Goal: Information Seeking & Learning: Learn about a topic

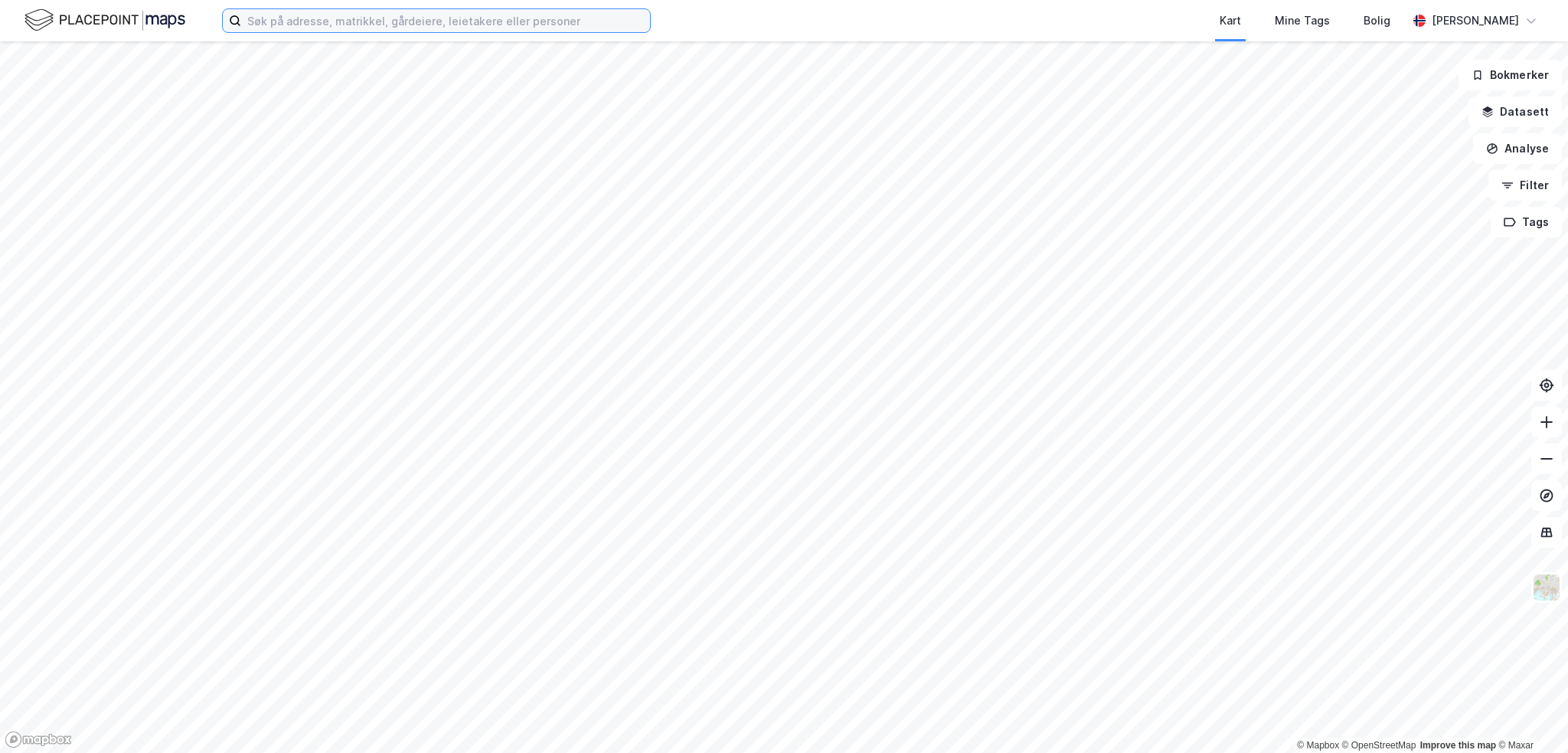
click at [495, 19] on input at bounding box center [445, 20] width 408 height 23
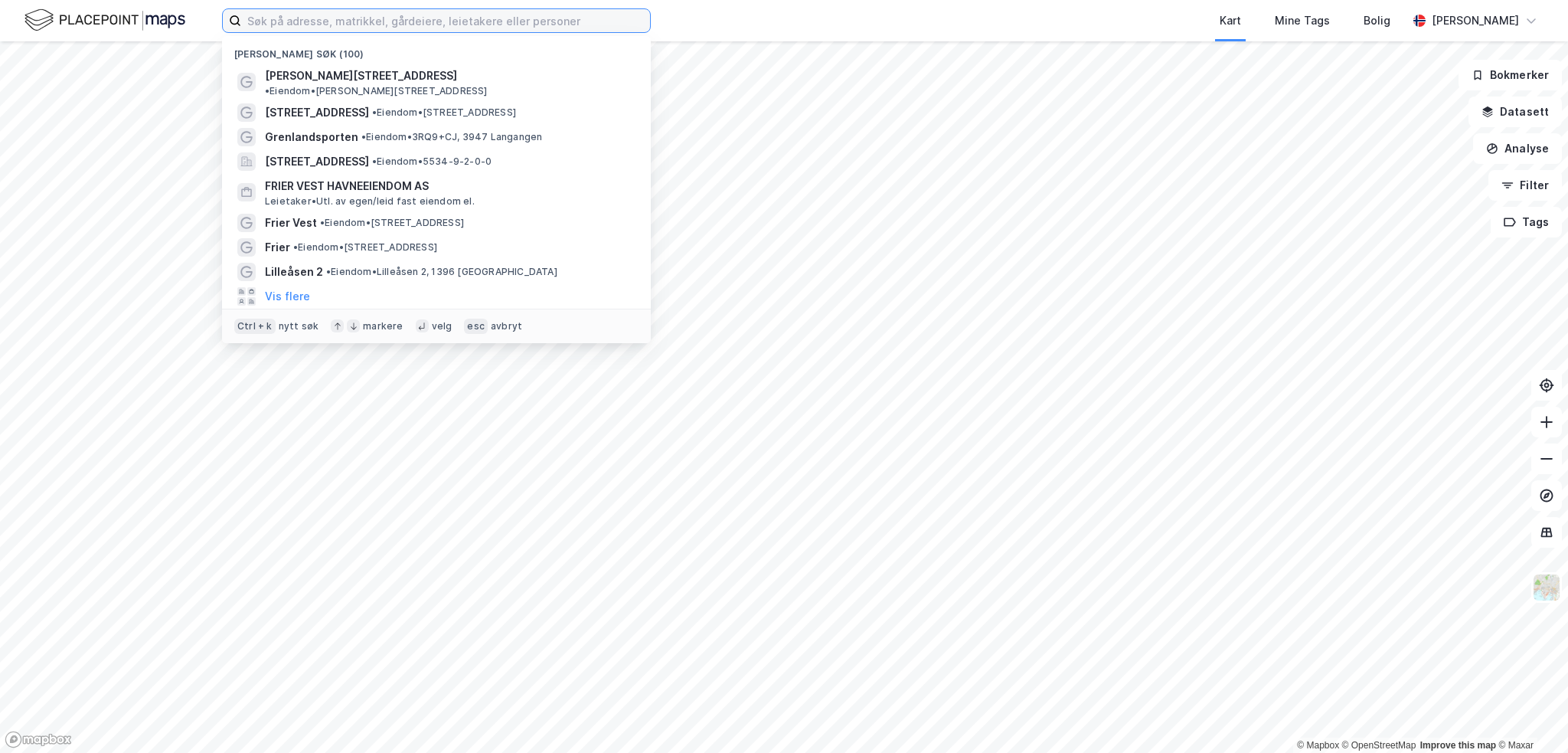
paste input "[DEMOGRAPHIC_DATA][STREET_ADDRESS]"
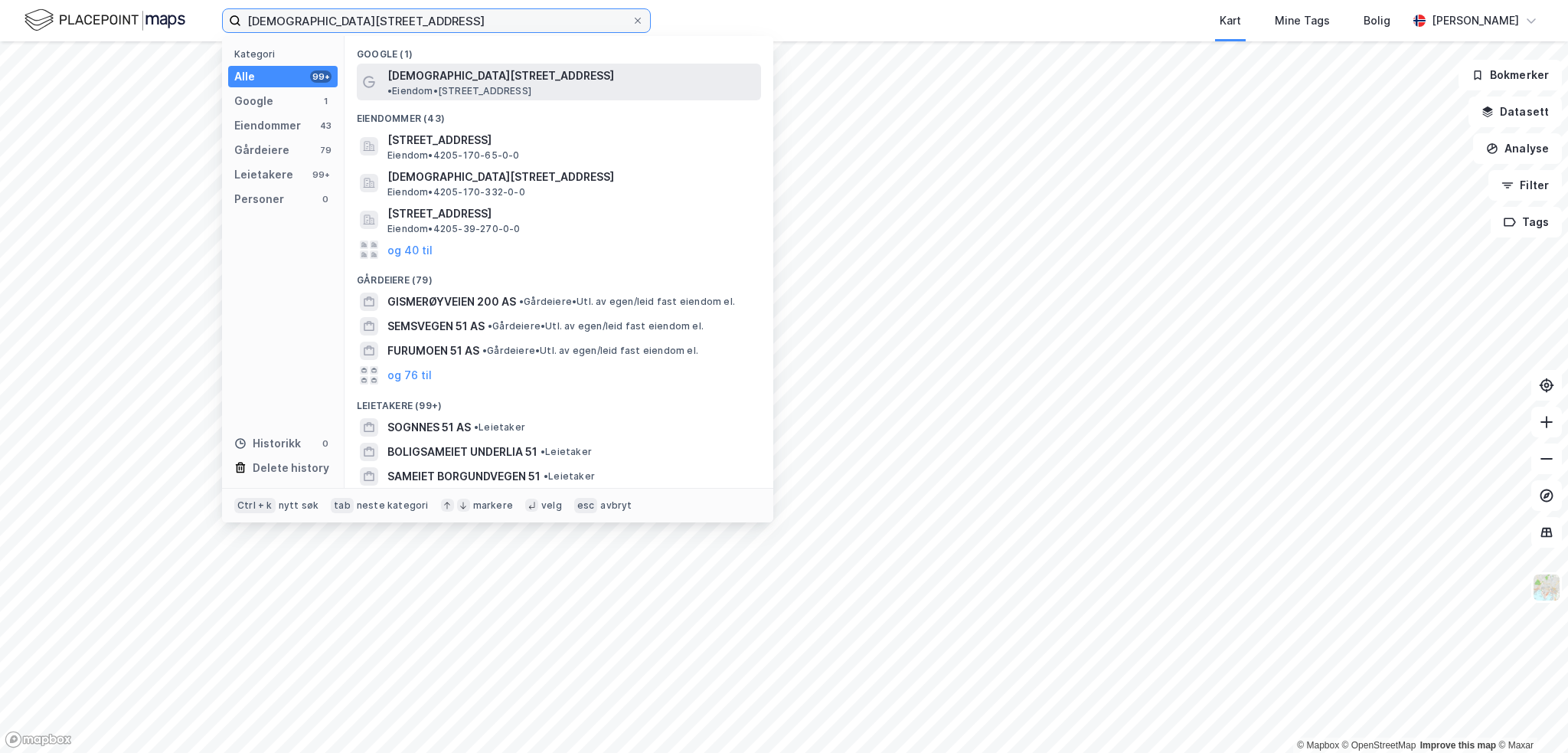
type input "[DEMOGRAPHIC_DATA][STREET_ADDRESS]"
click at [459, 77] on span "[DEMOGRAPHIC_DATA][STREET_ADDRESS]" at bounding box center [501, 76] width 227 height 19
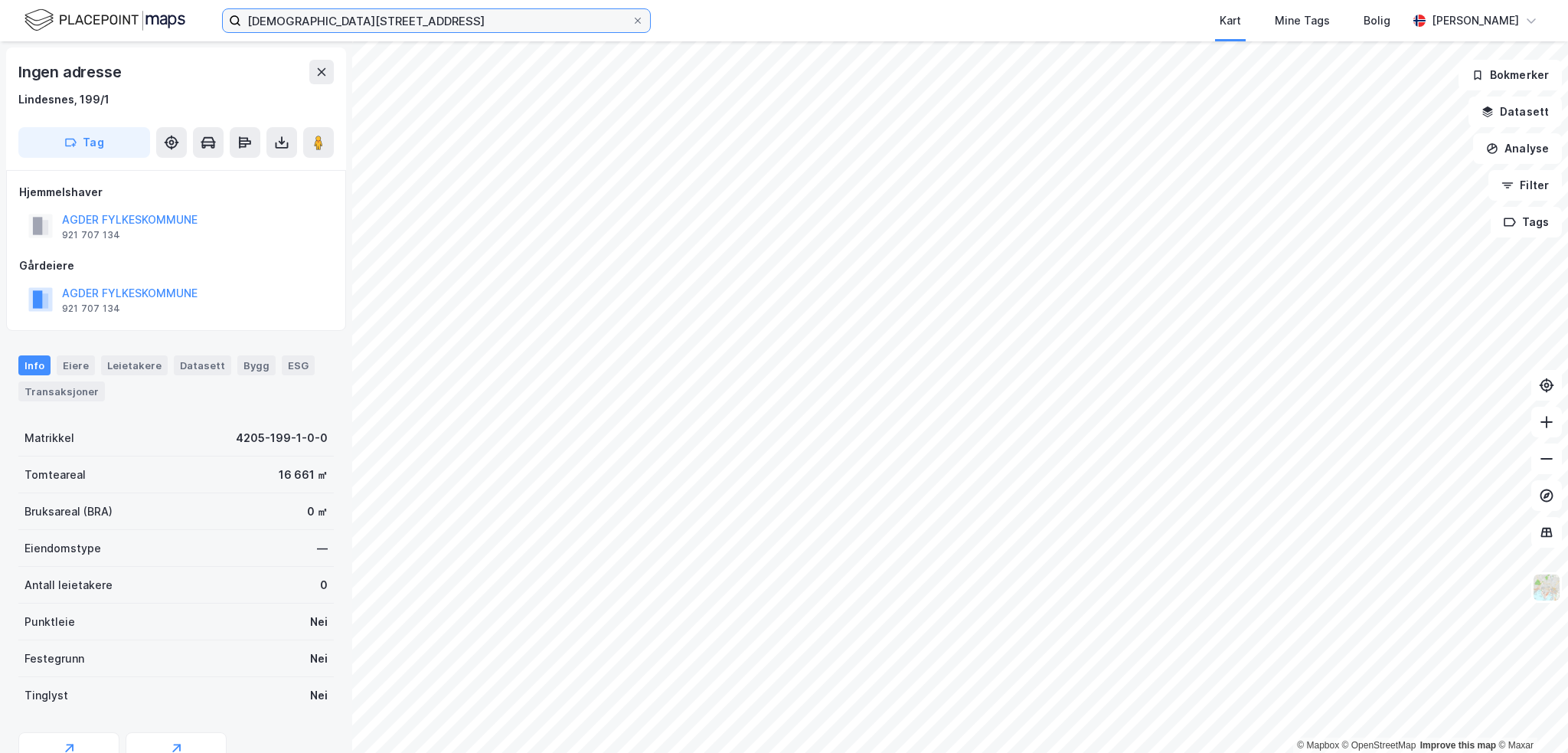
click at [385, 19] on input "[DEMOGRAPHIC_DATA][STREET_ADDRESS]" at bounding box center [437, 20] width 391 height 23
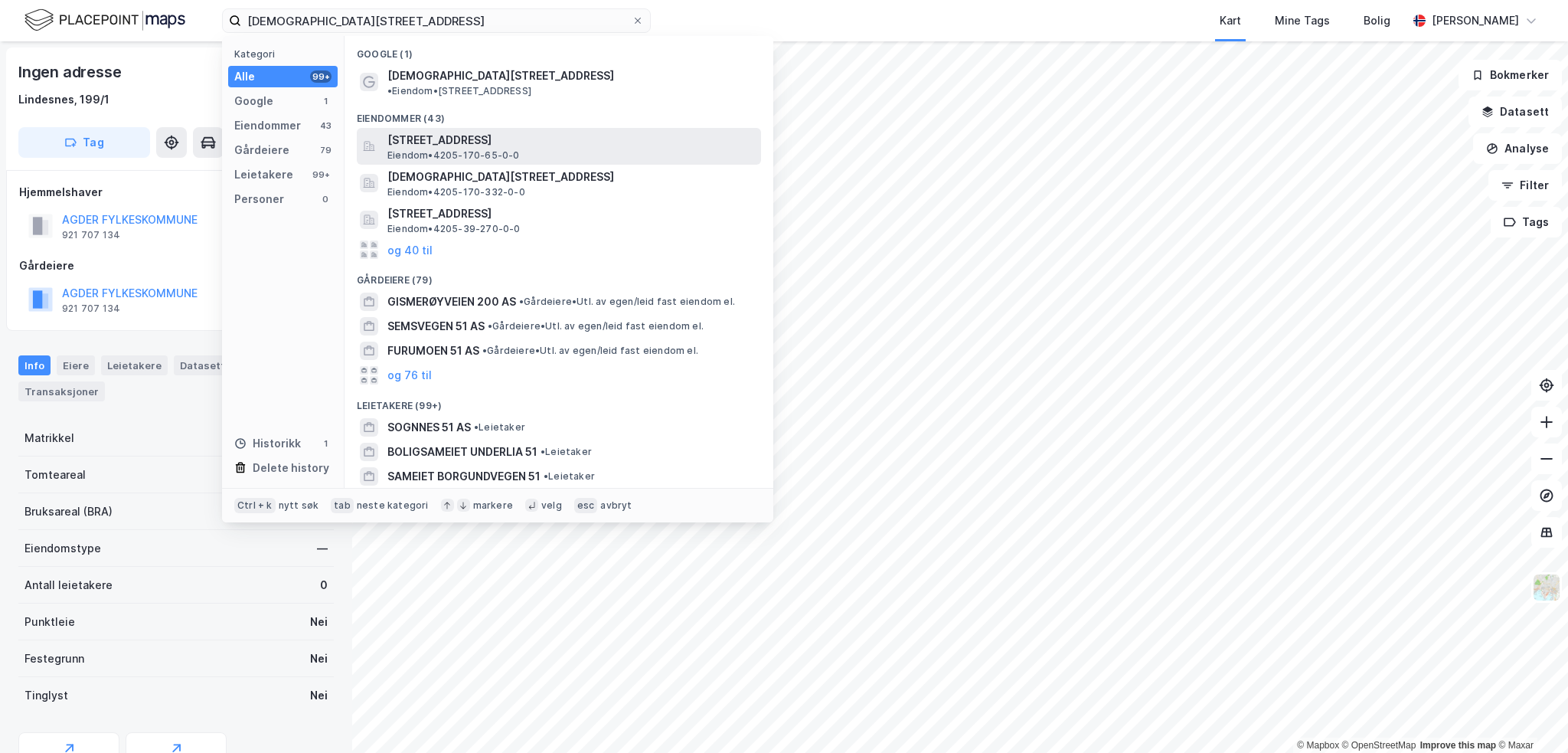
click at [548, 131] on span "[STREET_ADDRESS]" at bounding box center [571, 140] width 367 height 19
